Goal: Communication & Community: Answer question/provide support

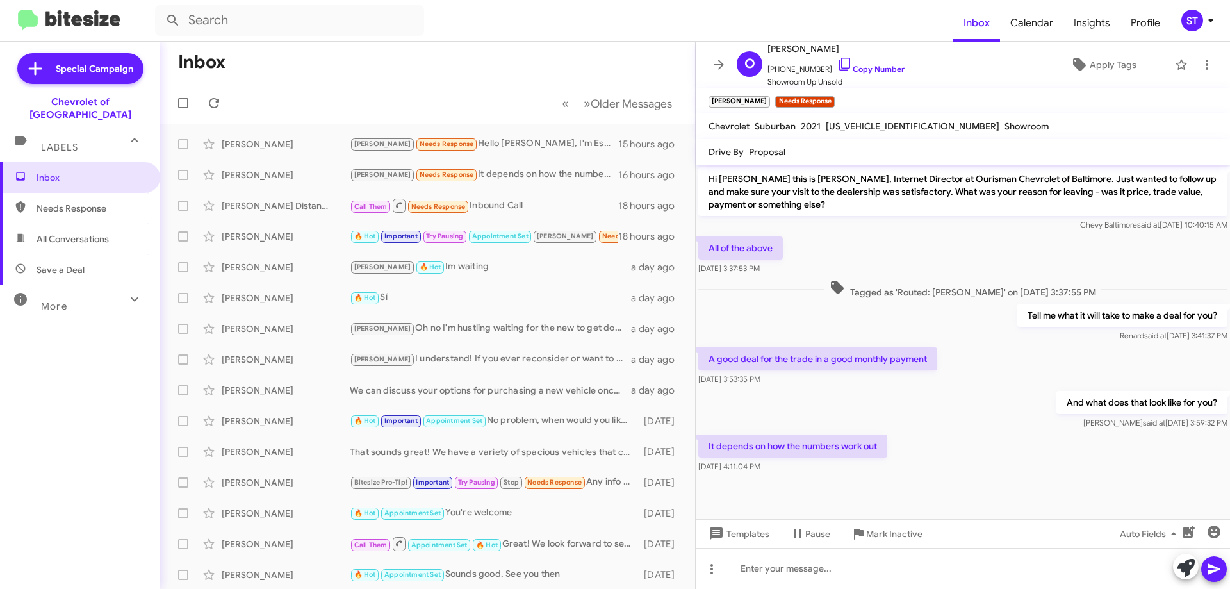
click at [919, 491] on div at bounding box center [963, 486] width 534 height 22
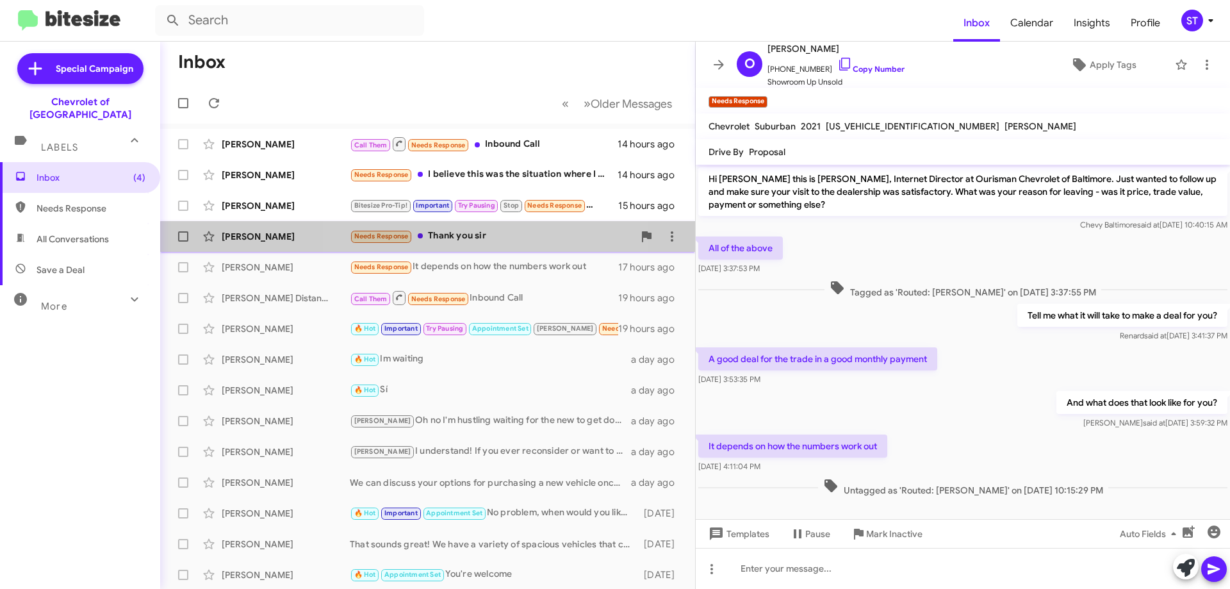
click at [492, 242] on div "Needs Response Thank you sir" at bounding box center [492, 236] width 284 height 15
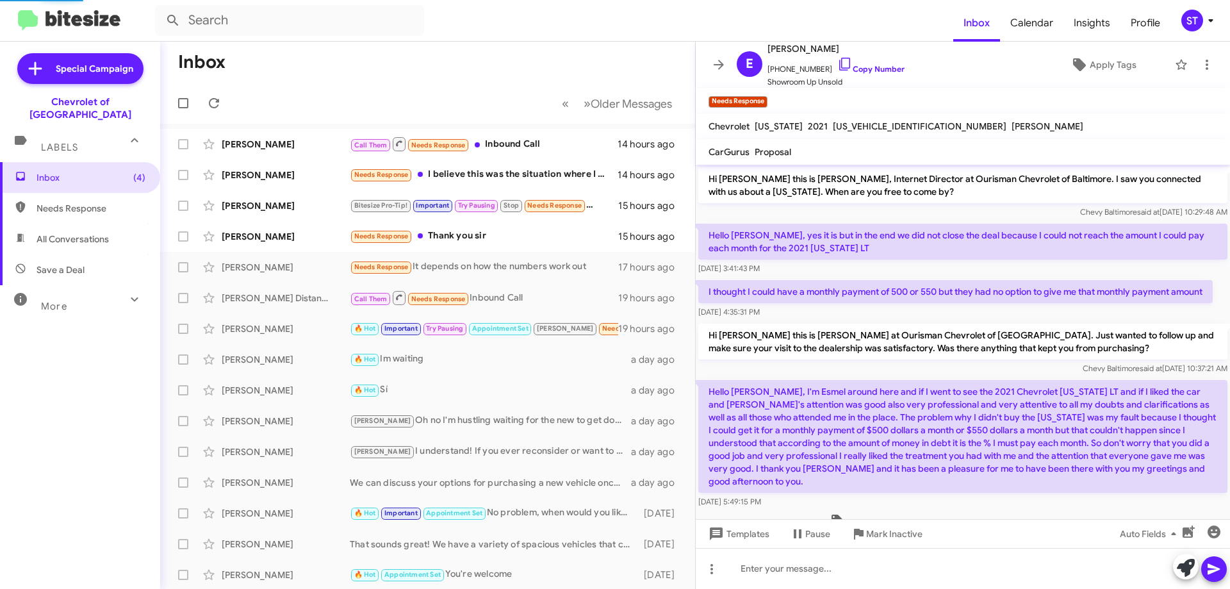
scroll to position [168, 0]
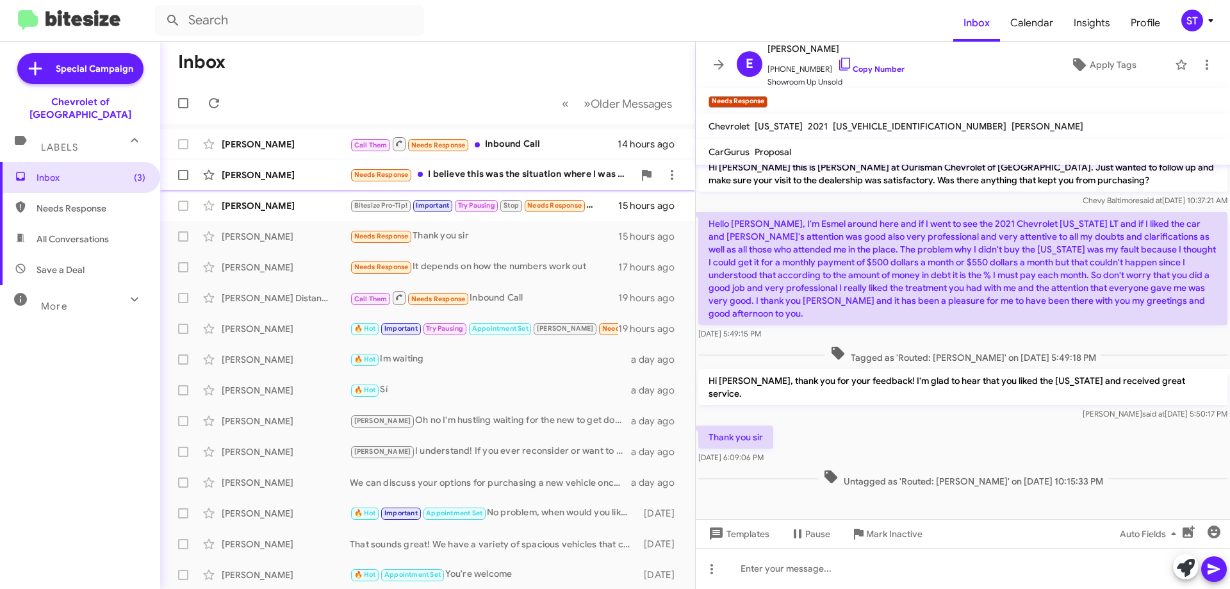
click at [491, 174] on div "Needs Response I believe this was the situation where I was interested in a Toy…" at bounding box center [492, 174] width 284 height 15
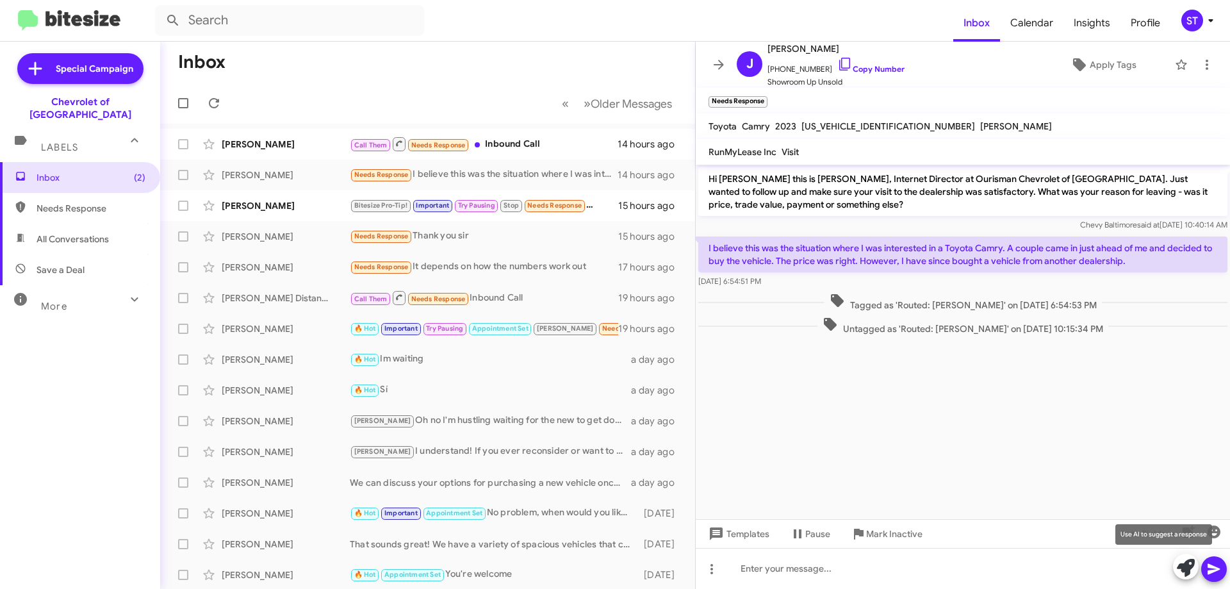
click at [1186, 570] on icon at bounding box center [1186, 568] width 18 height 18
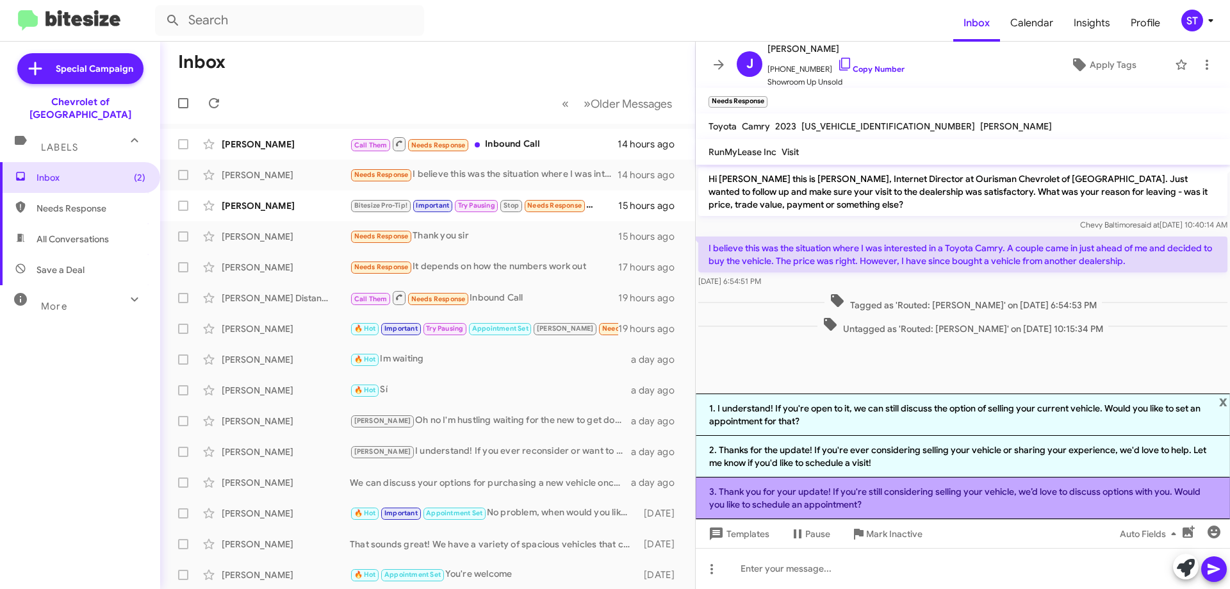
click at [873, 495] on li "3. Thank you for your update! If you're still considering selling your vehicle,…" at bounding box center [963, 498] width 534 height 42
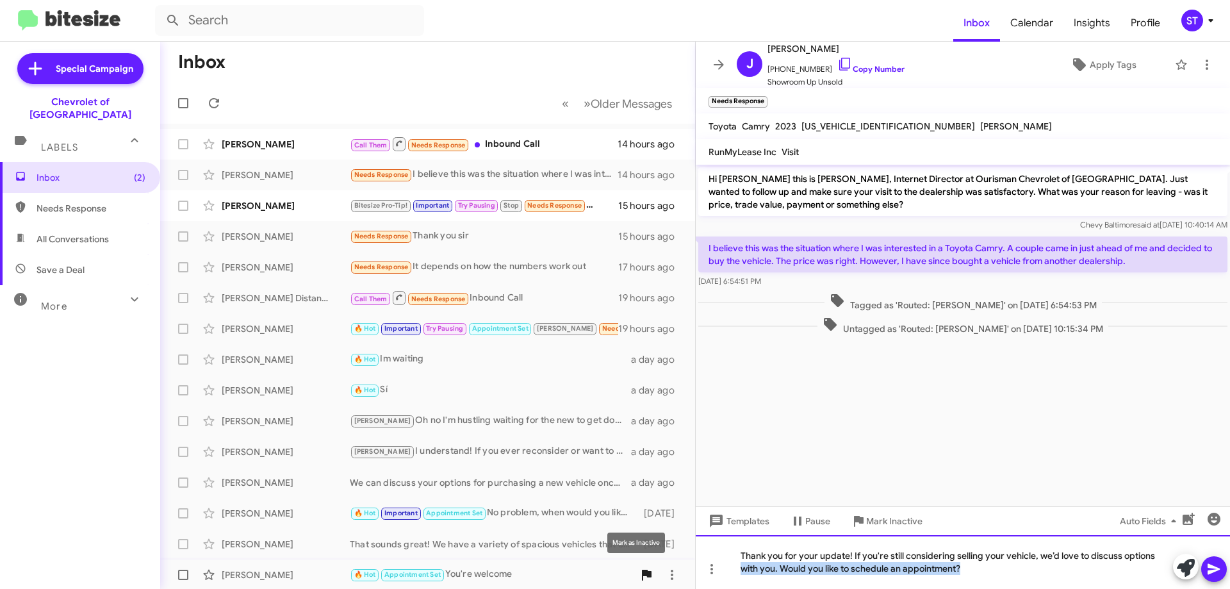
drag, startPoint x: 990, startPoint y: 565, endPoint x: 646, endPoint y: 582, distance: 345.0
click at [646, 582] on div "Inbox « Previous » Next Older Messages [PERSON_NAME] Call Them Needs Response I…" at bounding box center [695, 315] width 1070 height 547
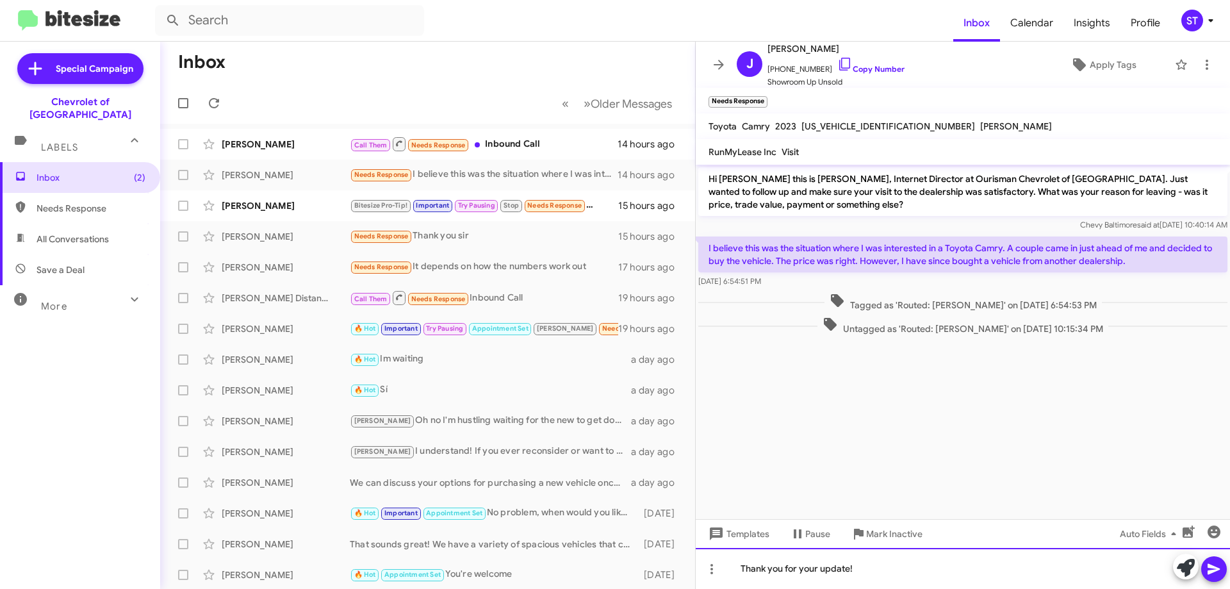
click at [815, 571] on div "Thank you for your update!" at bounding box center [963, 568] width 534 height 41
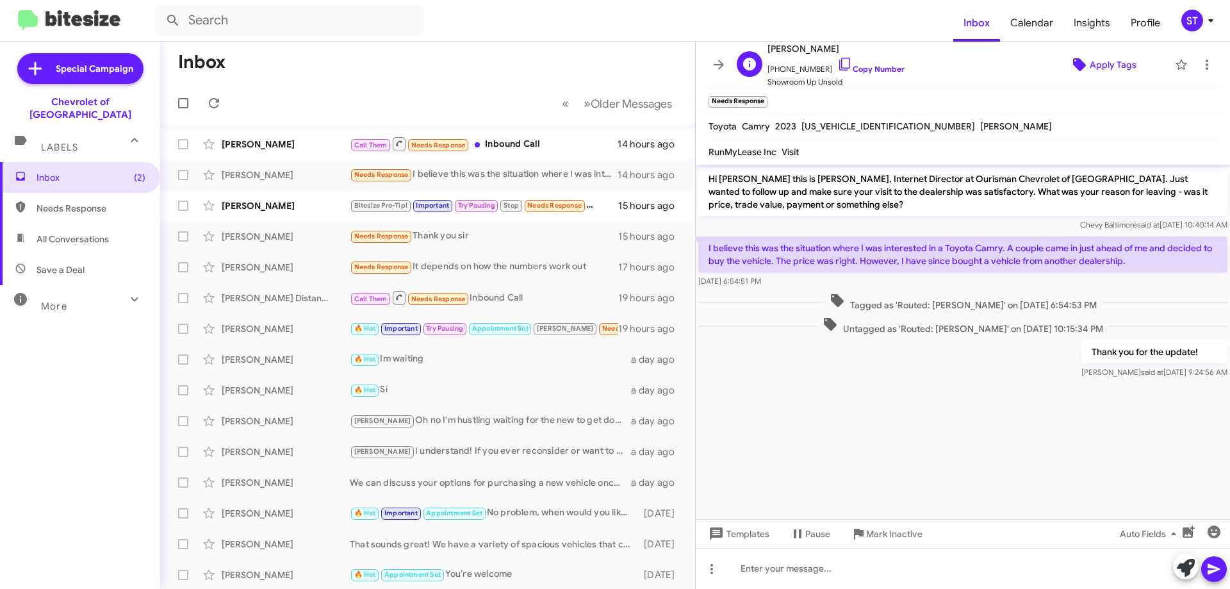
click at [1090, 66] on span "Apply Tags" at bounding box center [1113, 64] width 47 height 23
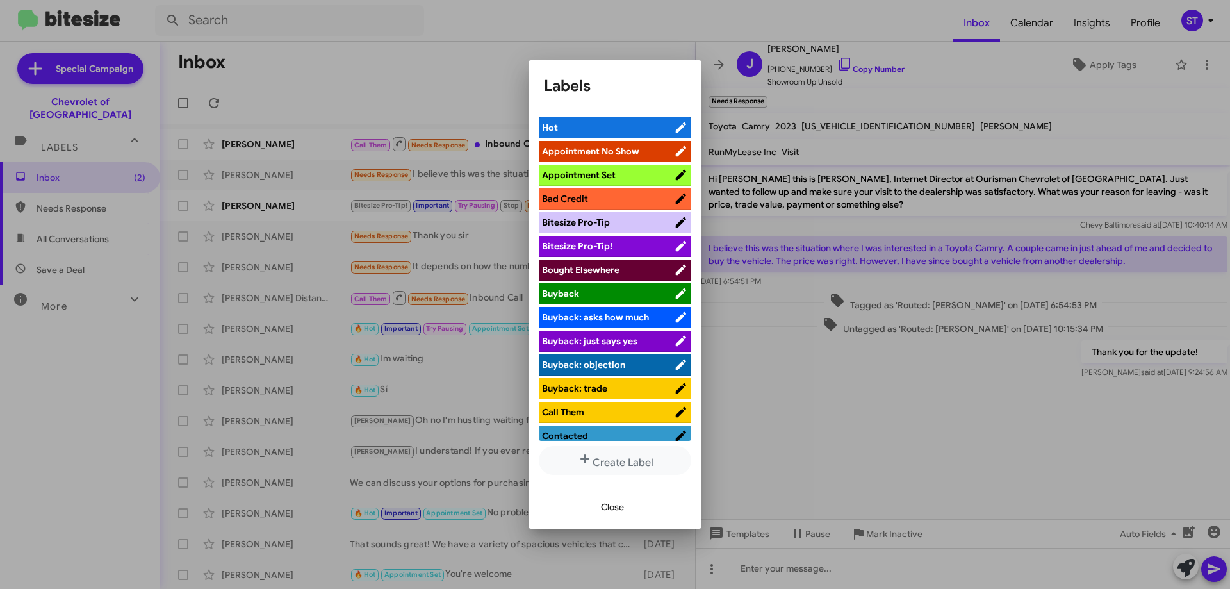
click at [582, 268] on span "Bought Elsewhere" at bounding box center [581, 270] width 78 height 12
click at [603, 502] on span "Close" at bounding box center [612, 506] width 23 height 23
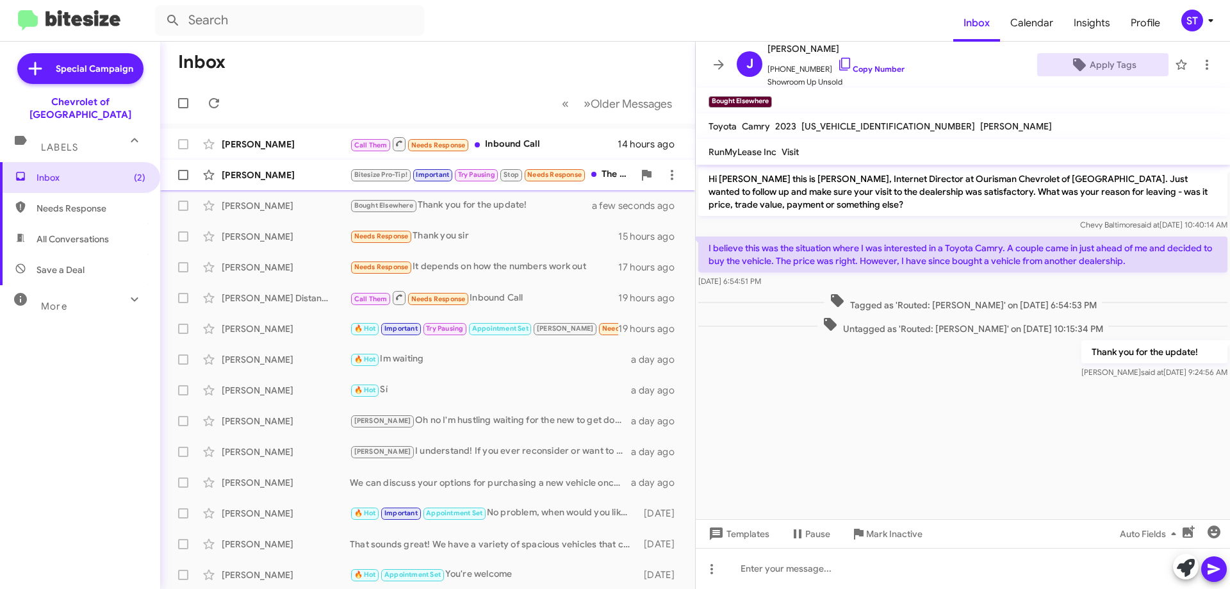
click at [603, 170] on div "Bitesize Pro-Tip! Important Try Pausing Stop Needs Response The society needs t…" at bounding box center [492, 174] width 284 height 15
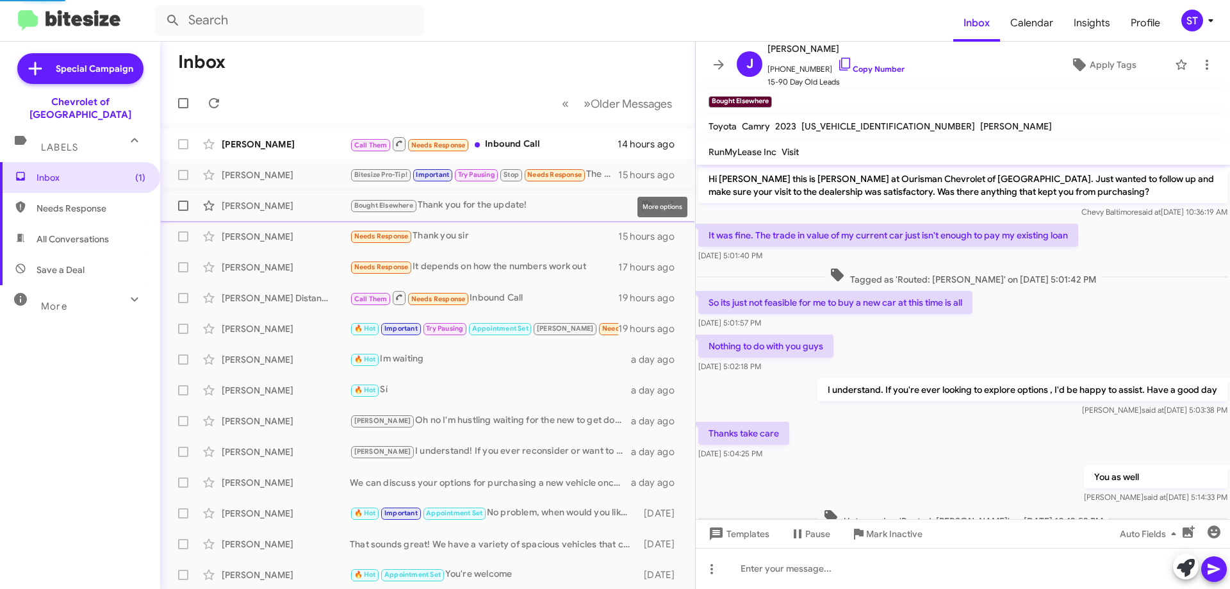
scroll to position [657, 0]
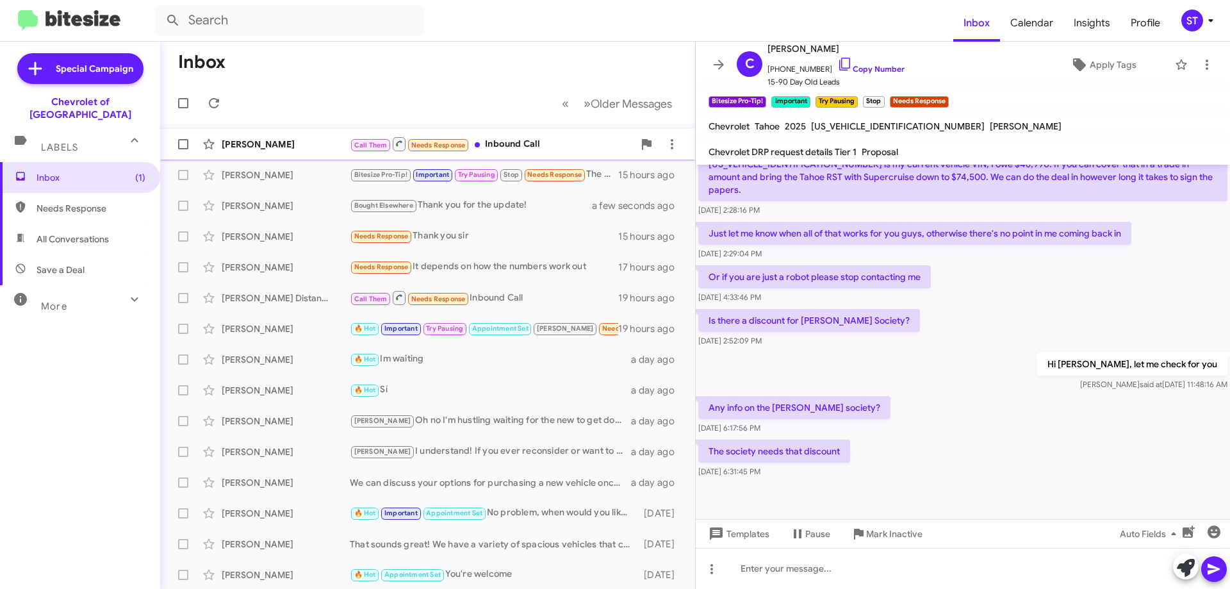
click at [511, 145] on div "Call Them Needs Response Inbound Call" at bounding box center [492, 144] width 284 height 16
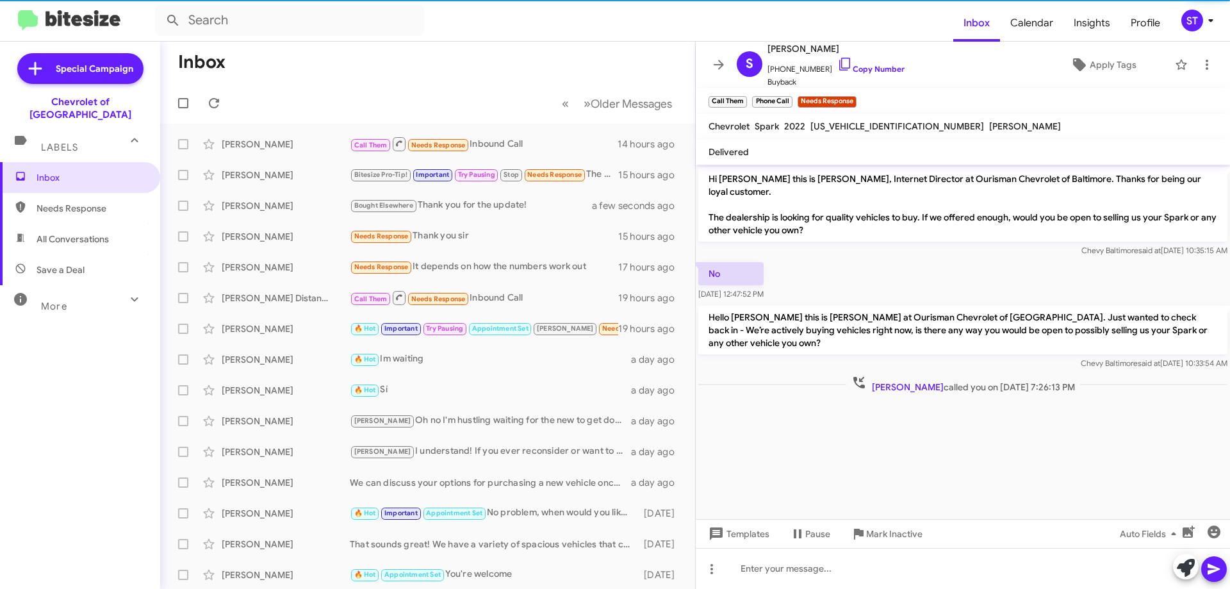
click at [463, 38] on mat-toolbar "Inbox Calendar Insights Profile ST" at bounding box center [615, 20] width 1230 height 41
